Goal: Use online tool/utility

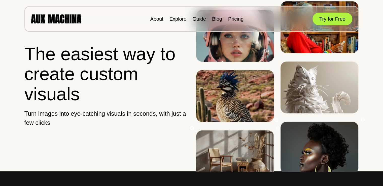
click at [336, 25] on div "About Explore Guide Blog Pricing Try for Free" at bounding box center [191, 19] width 334 height 26
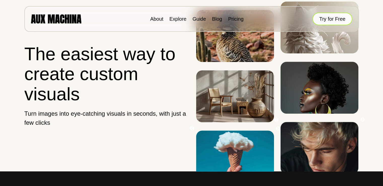
click at [335, 21] on button "Try for Free" at bounding box center [332, 19] width 40 height 13
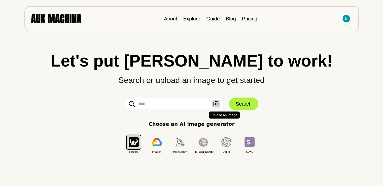
click at [215, 106] on icon "button" at bounding box center [216, 103] width 6 height 5
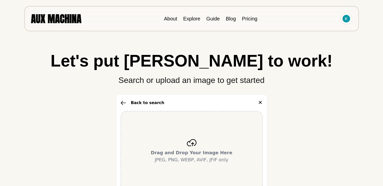
click at [179, 142] on div "Drag and Drop Your Image Here JPEG, PNG, WEBP, AVIF, JFIF only" at bounding box center [191, 151] width 142 height 80
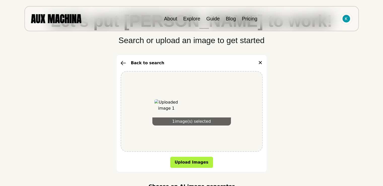
scroll to position [40, 0]
click at [122, 63] on icon "button" at bounding box center [122, 62] width 5 height 5
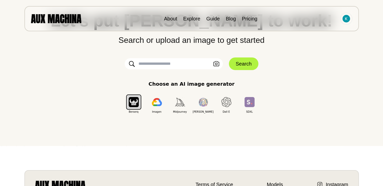
click at [163, 65] on input "text" at bounding box center [174, 63] width 98 height 11
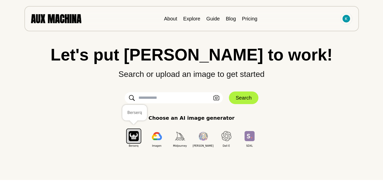
click at [133, 138] on img "button" at bounding box center [134, 136] width 10 height 10
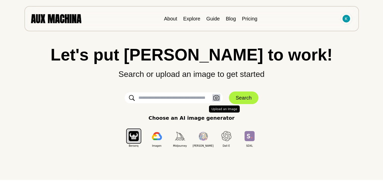
click at [216, 98] on icon "button" at bounding box center [216, 97] width 6 height 5
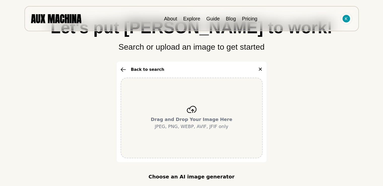
scroll to position [34, 0]
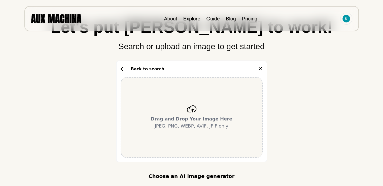
click at [187, 126] on p "Drag and Drop Your Image Here JPEG, PNG, WEBP, AVIF, JFIF only" at bounding box center [192, 122] width 82 height 14
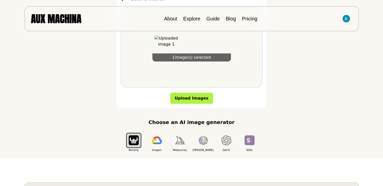
scroll to position [106, 0]
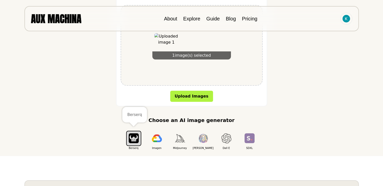
click at [135, 144] on button "button" at bounding box center [133, 138] width 15 height 15
click at [184, 98] on button "Upload Images" at bounding box center [191, 96] width 43 height 11
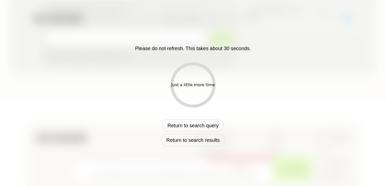
click at [198, 85] on div "Just a little more time" at bounding box center [194, 85] width 44 height 6
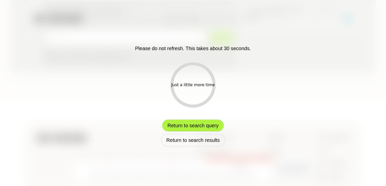
click at [196, 124] on button "Return to search query" at bounding box center [193, 125] width 62 height 13
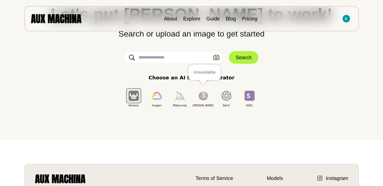
scroll to position [0, 0]
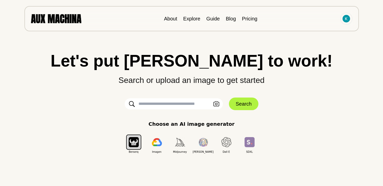
click at [191, 76] on p "Search or upload an image to get started" at bounding box center [191, 77] width 362 height 17
click at [191, 77] on p "Search or upload an image to get started" at bounding box center [191, 77] width 362 height 17
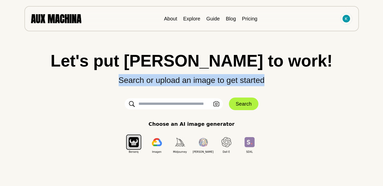
click at [191, 77] on p "Search or upload an image to get started" at bounding box center [191, 77] width 362 height 17
click at [187, 81] on p "Search or upload an image to get started" at bounding box center [191, 77] width 362 height 17
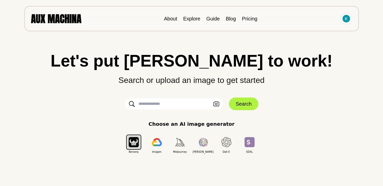
click at [178, 104] on input "text" at bounding box center [174, 103] width 98 height 11
click at [221, 97] on div "Let's put Ai to work! Search or upload an image to get started Upload an Image …" at bounding box center [191, 102] width 362 height 101
click at [239, 105] on button "Search" at bounding box center [243, 103] width 29 height 13
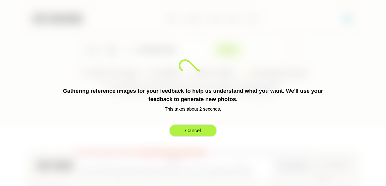
click at [200, 130] on button "Cancel" at bounding box center [193, 130] width 48 height 13
